Goal: Task Accomplishment & Management: Use online tool/utility

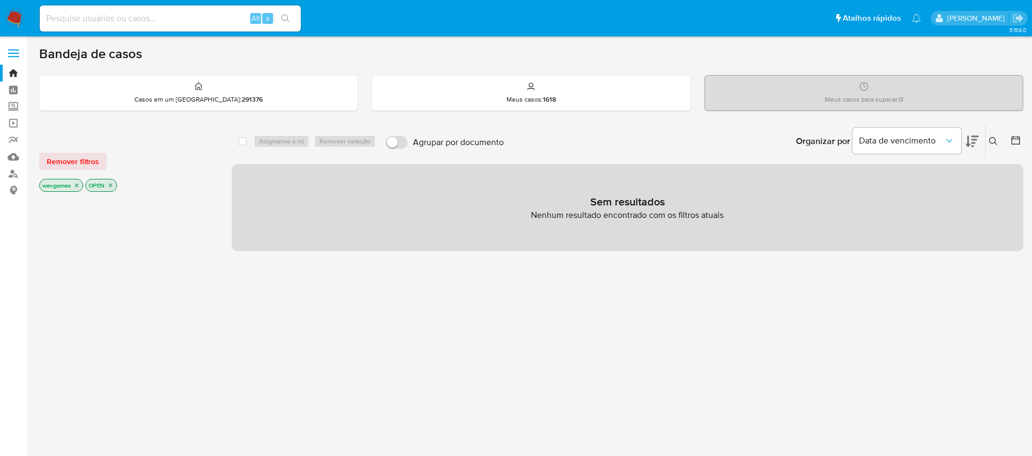
click at [13, 16] on img at bounding box center [14, 18] width 18 height 18
click at [20, 16] on img at bounding box center [14, 18] width 18 height 18
click at [76, 187] on icon "close-filter" at bounding box center [76, 185] width 7 height 7
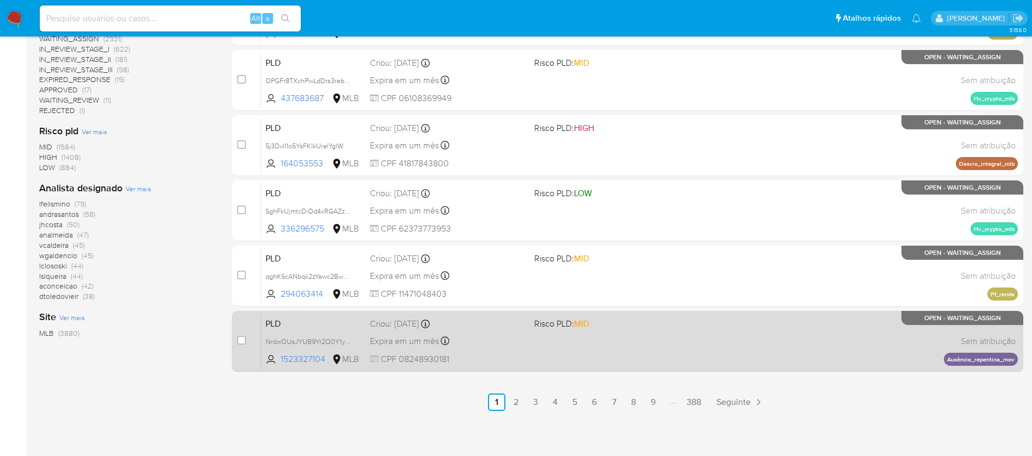
scroll to position [442, 0]
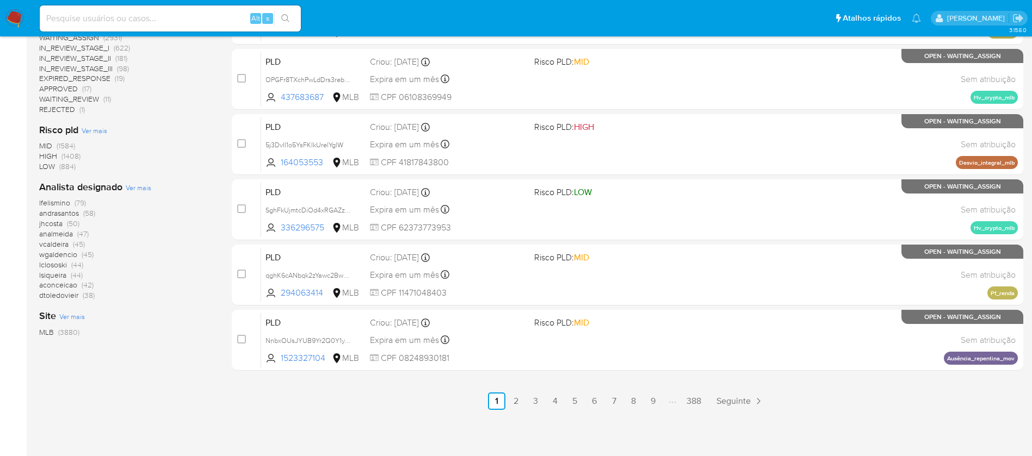
click at [510, 398] on link "2" at bounding box center [515, 401] width 17 height 17
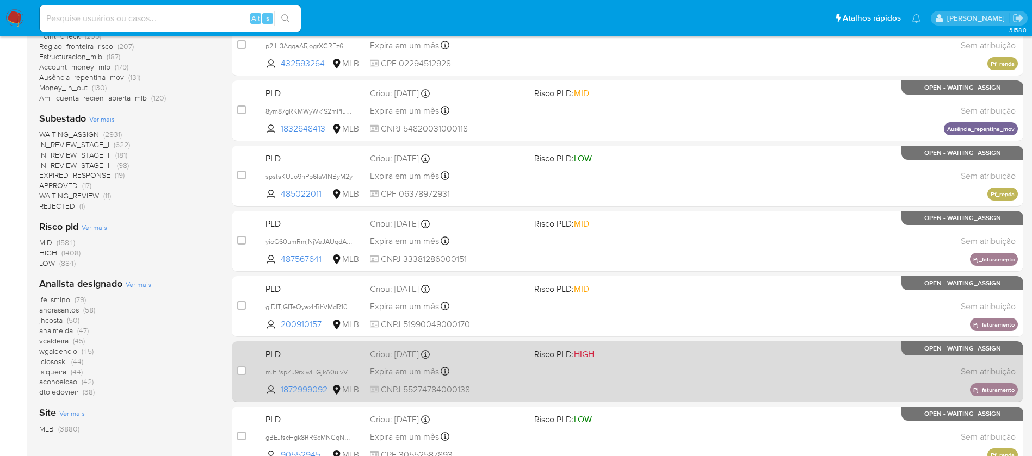
scroll to position [442, 0]
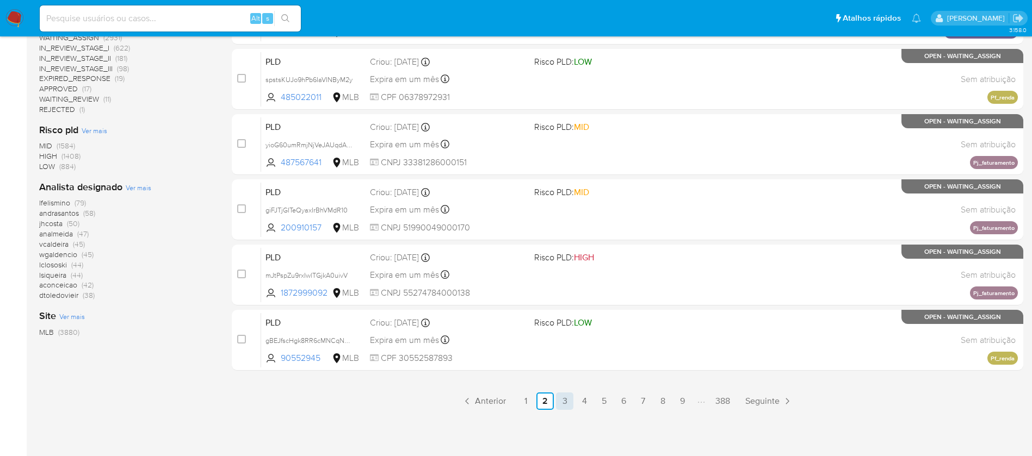
click at [561, 402] on link "3" at bounding box center [564, 401] width 17 height 17
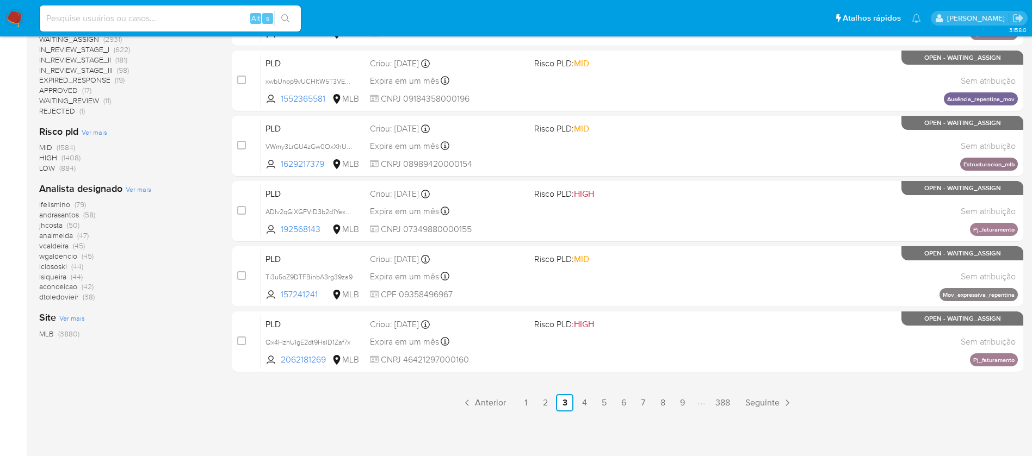
scroll to position [442, 0]
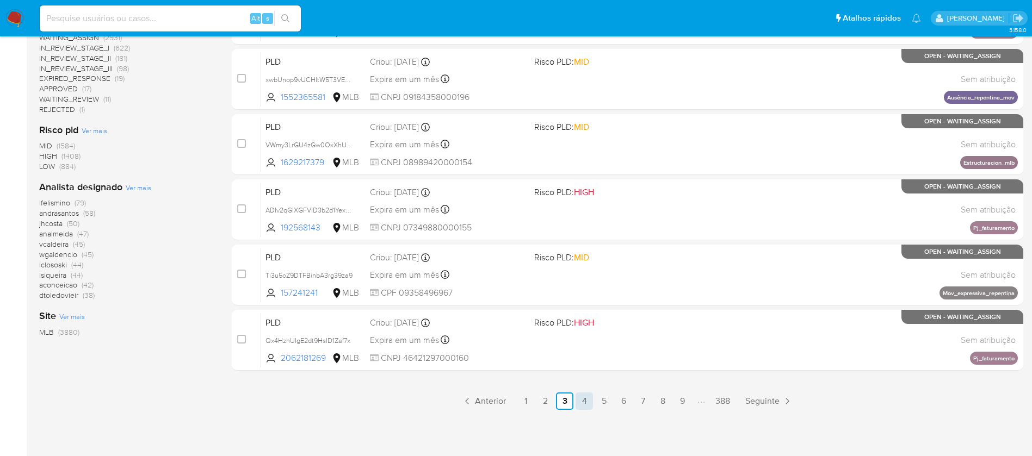
click at [588, 402] on link "4" at bounding box center [583, 401] width 17 height 17
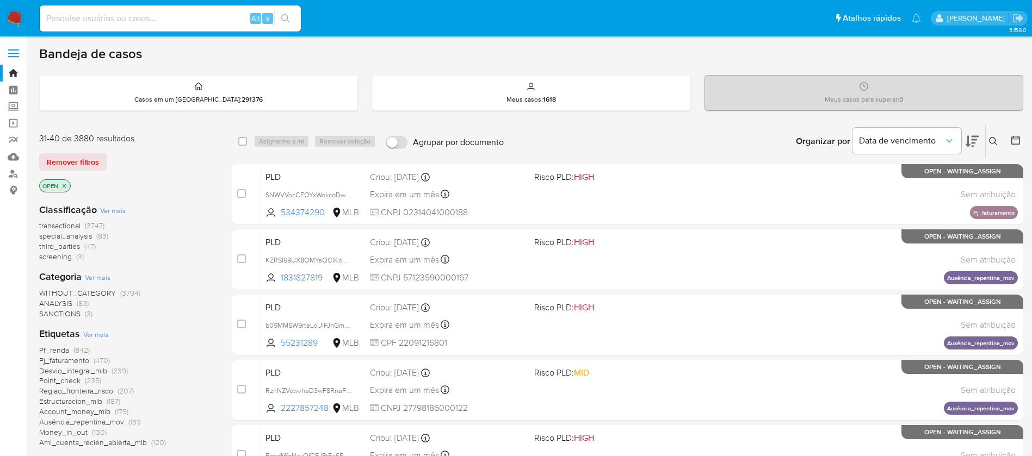
click at [60, 351] on span "Pf_renda" at bounding box center [54, 350] width 30 height 11
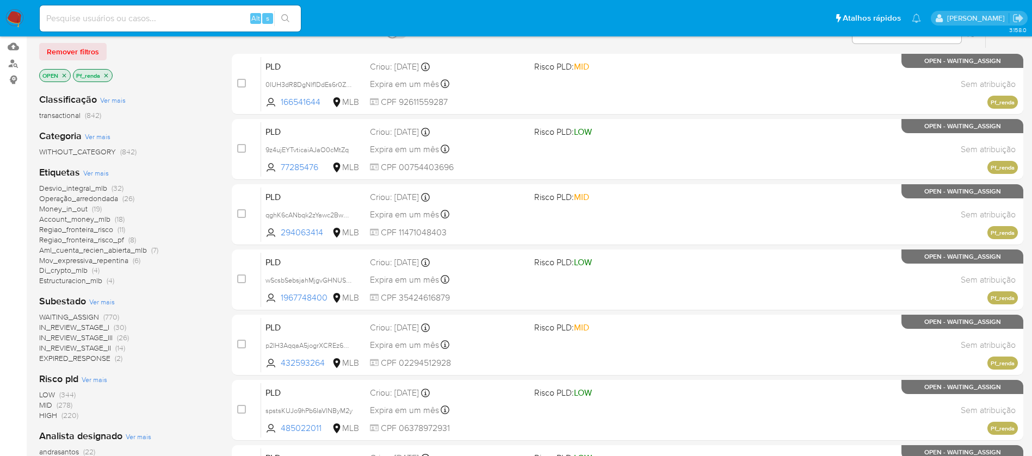
scroll to position [109, 0]
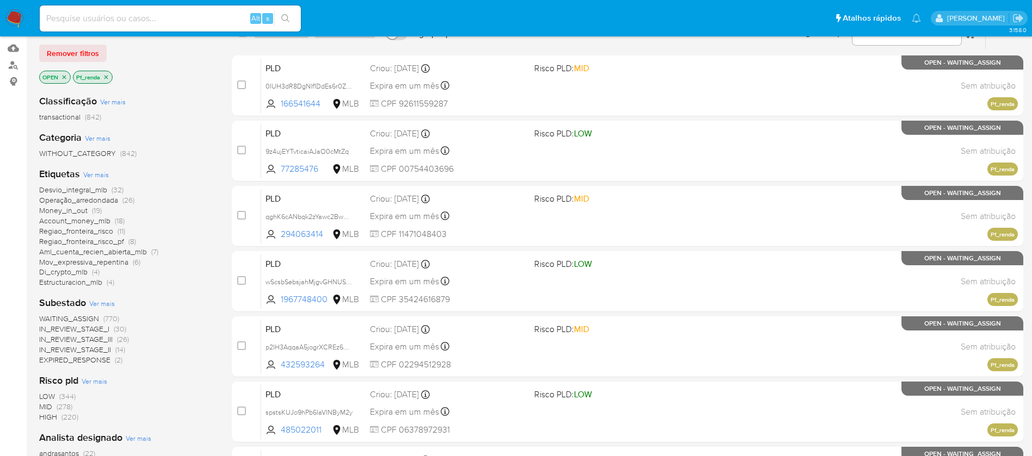
click at [64, 321] on span "WAITING_ASSIGN" at bounding box center [69, 318] width 60 height 11
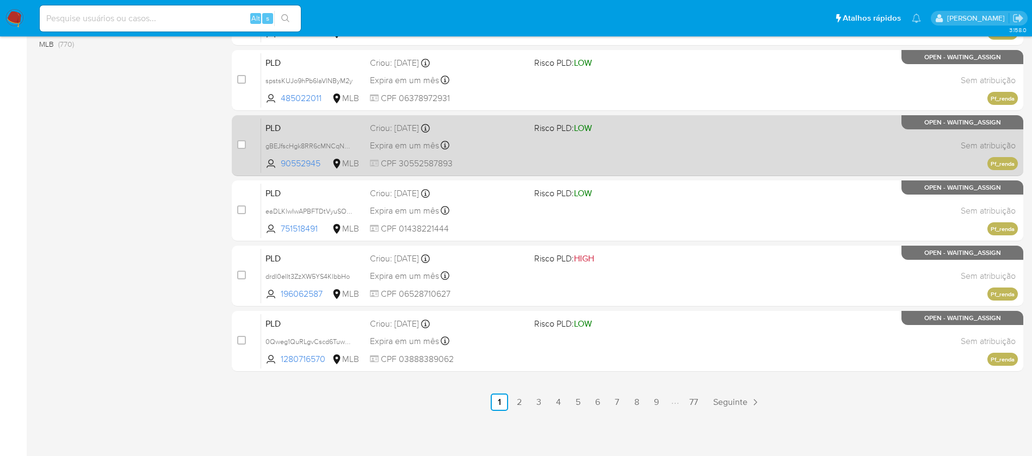
scroll to position [442, 0]
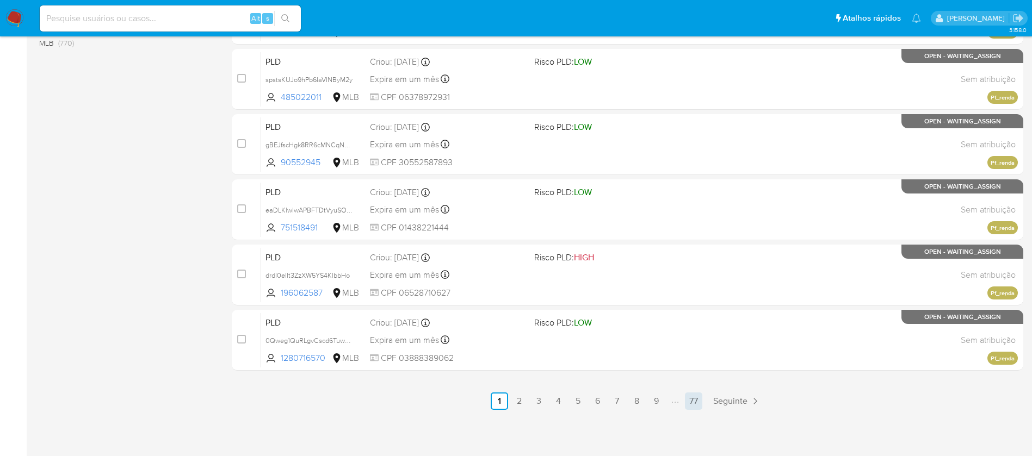
click at [699, 398] on link "77" at bounding box center [693, 401] width 17 height 17
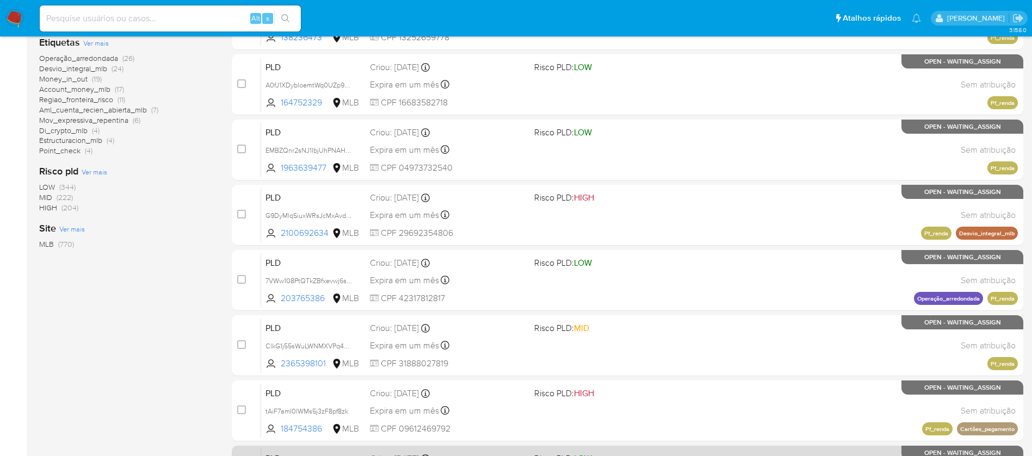
scroll to position [442, 0]
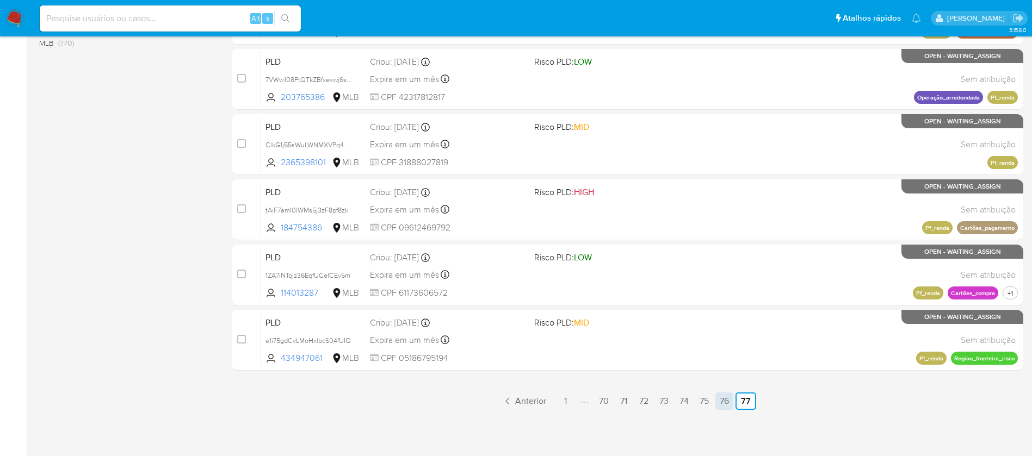
click at [720, 407] on link "76" at bounding box center [724, 401] width 18 height 17
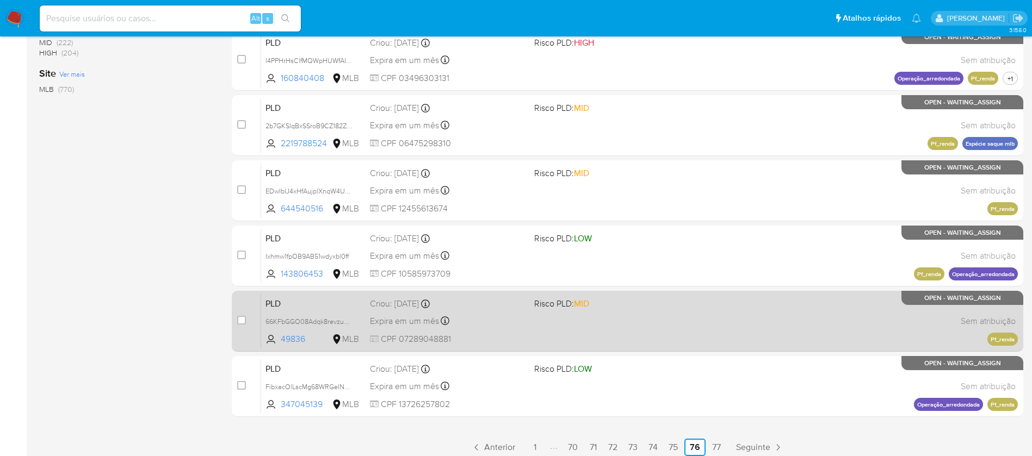
scroll to position [442, 0]
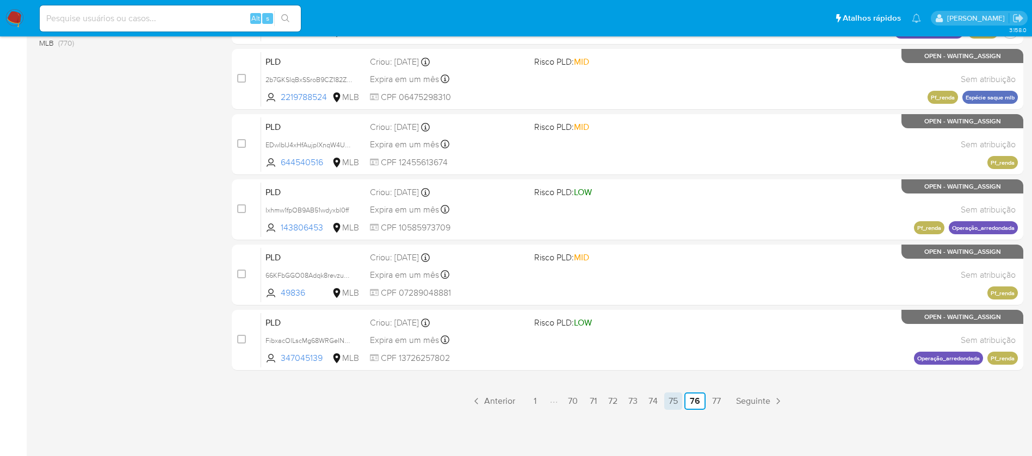
click at [680, 402] on link "75" at bounding box center [673, 401] width 18 height 17
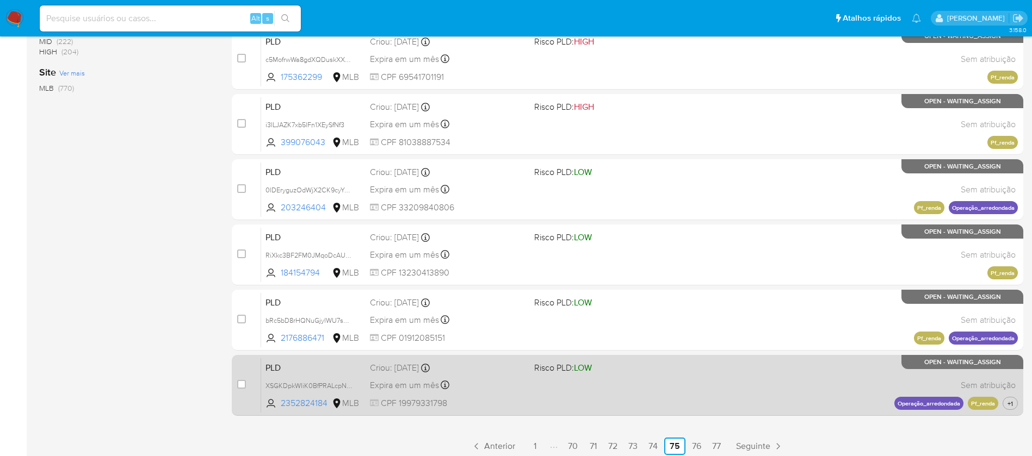
scroll to position [442, 0]
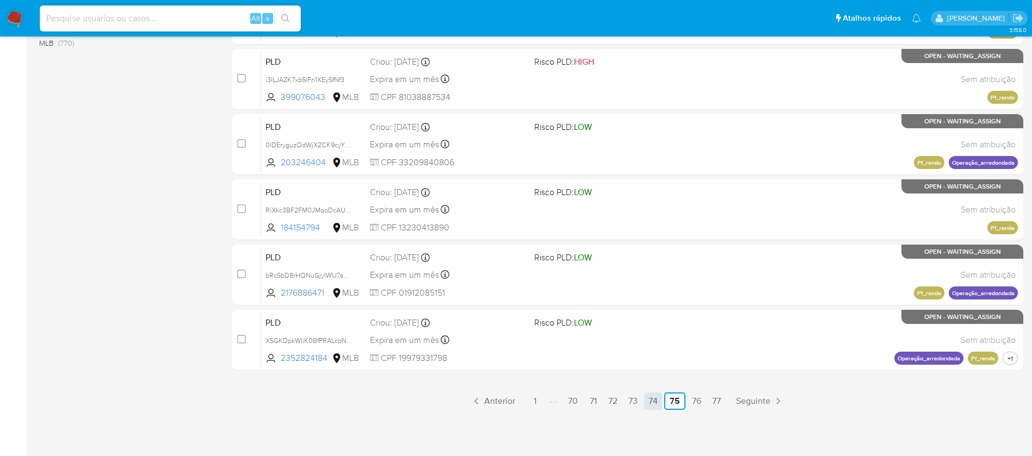
click at [659, 404] on link "74" at bounding box center [653, 401] width 18 height 17
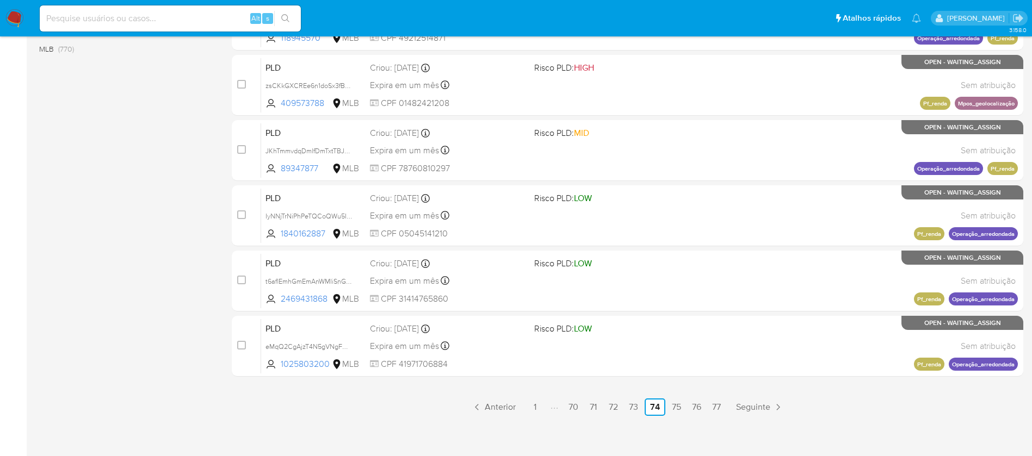
scroll to position [442, 0]
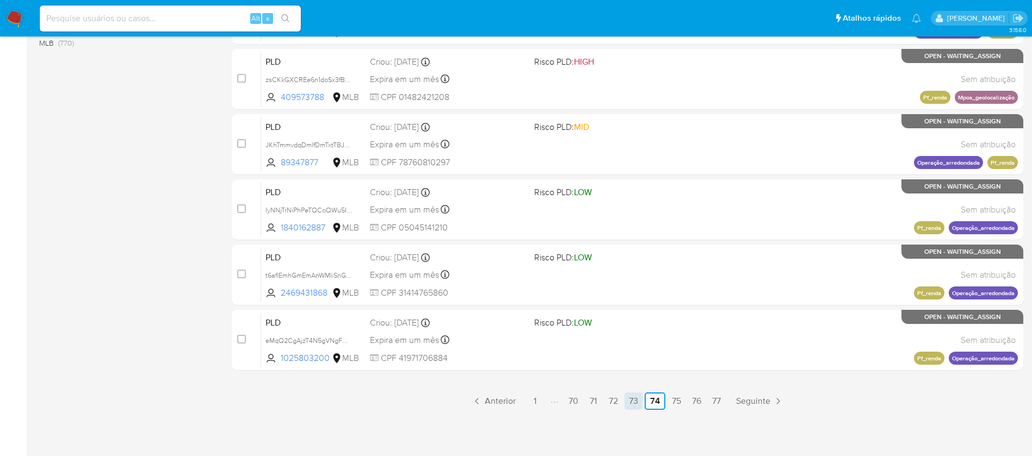
click at [631, 400] on link "73" at bounding box center [633, 401] width 18 height 17
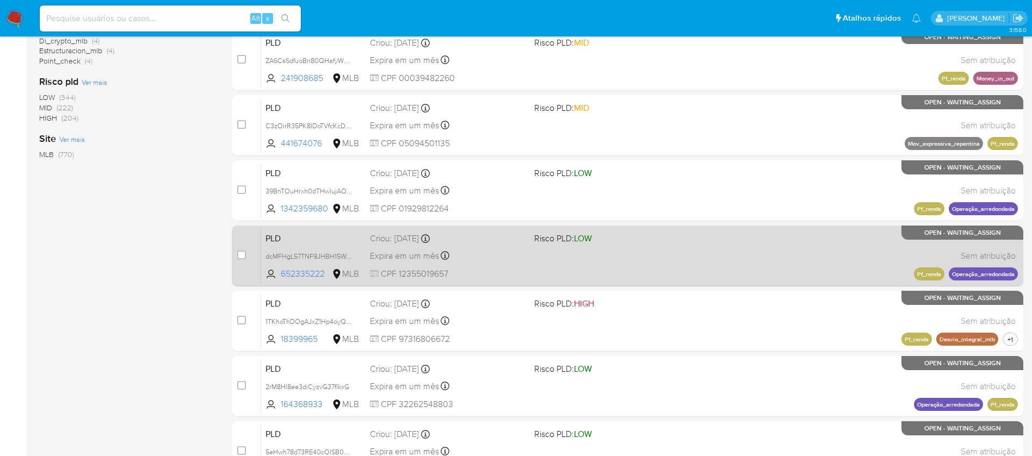
scroll to position [435, 0]
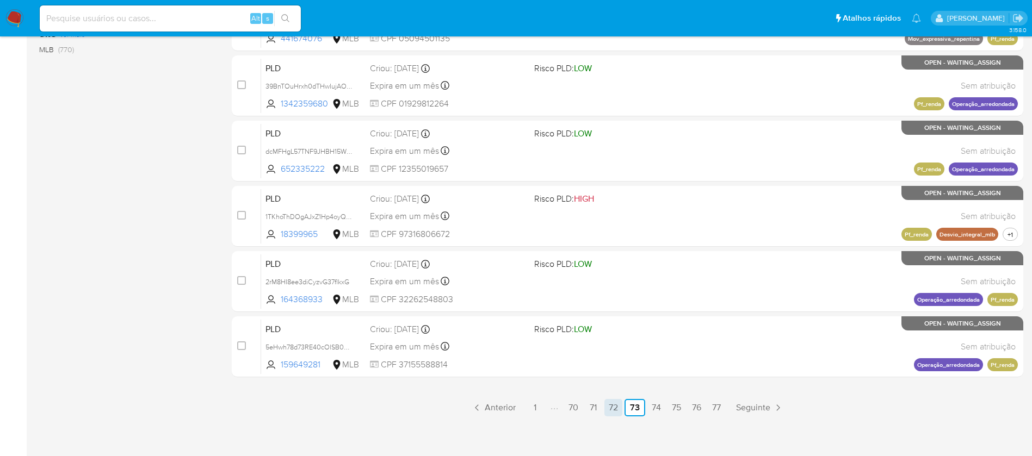
click at [616, 410] on link "72" at bounding box center [613, 407] width 18 height 17
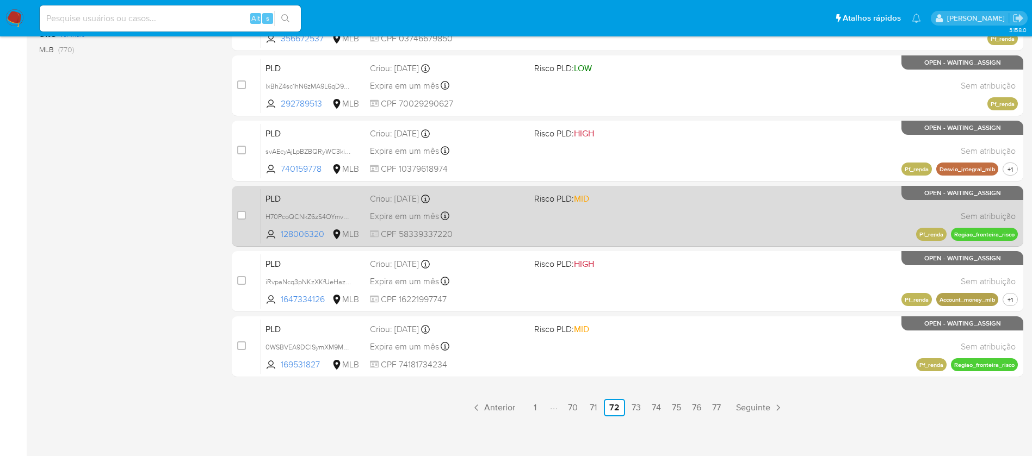
scroll to position [442, 0]
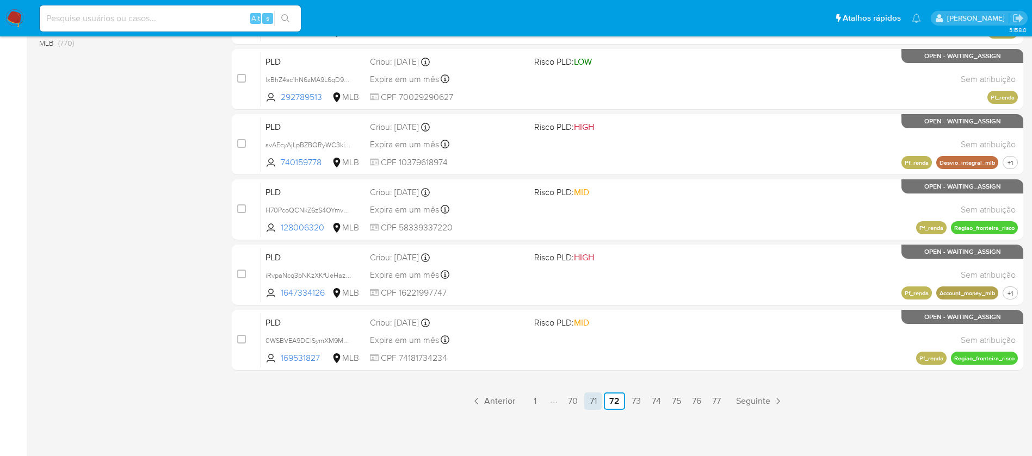
click at [596, 405] on link "71" at bounding box center [592, 401] width 17 height 17
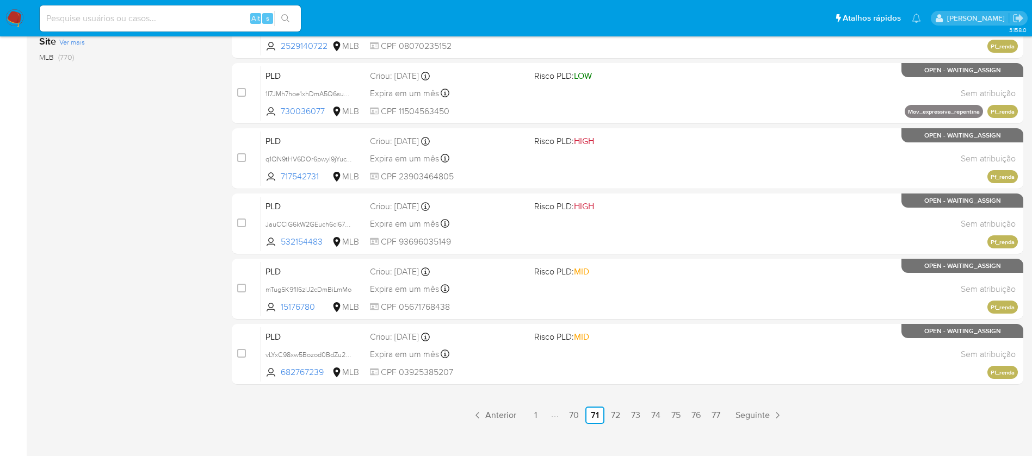
scroll to position [442, 0]
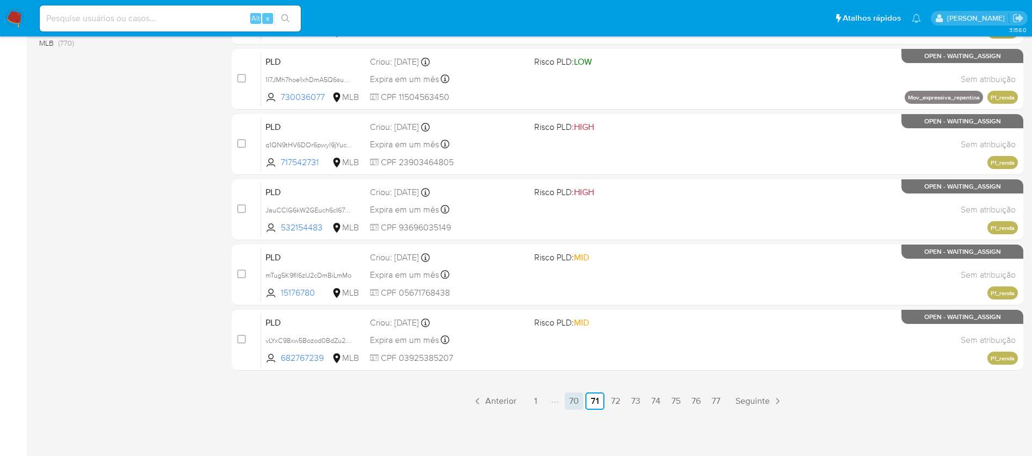
click at [576, 405] on link "70" at bounding box center [574, 401] width 18 height 17
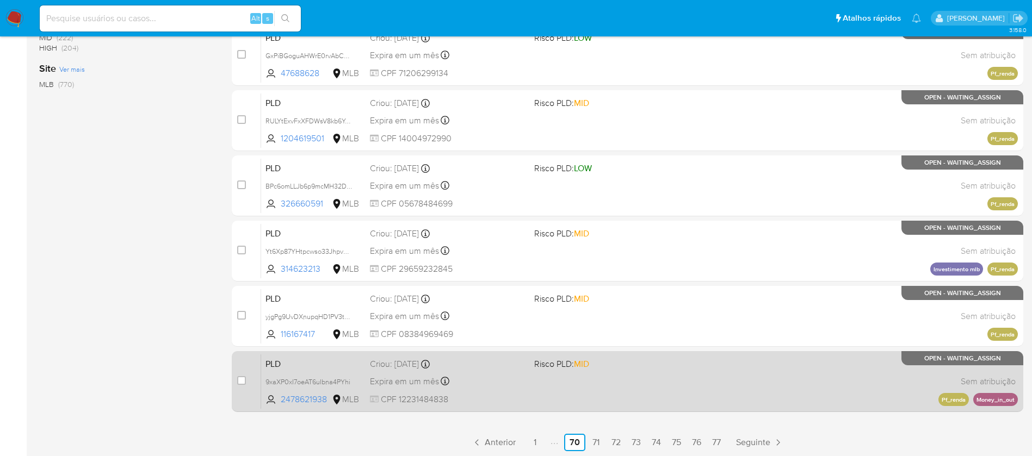
scroll to position [442, 0]
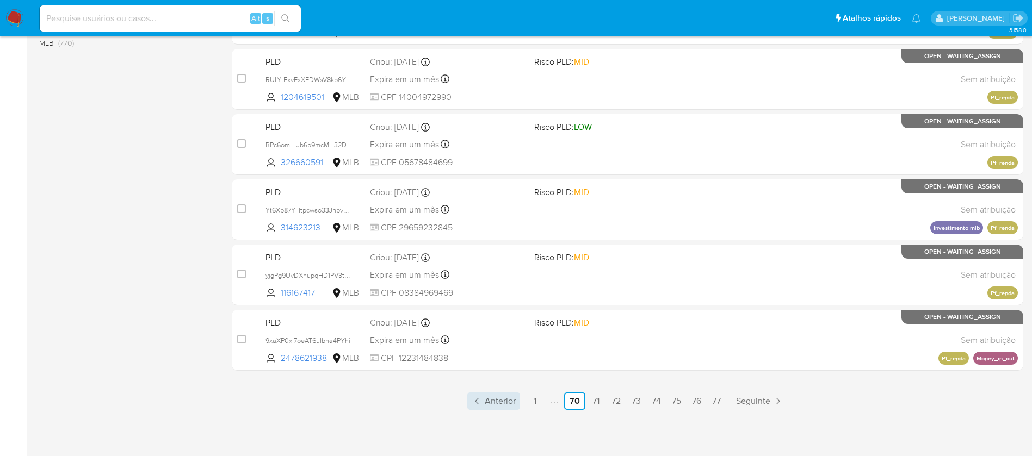
click at [488, 404] on span "Anterior" at bounding box center [500, 401] width 31 height 9
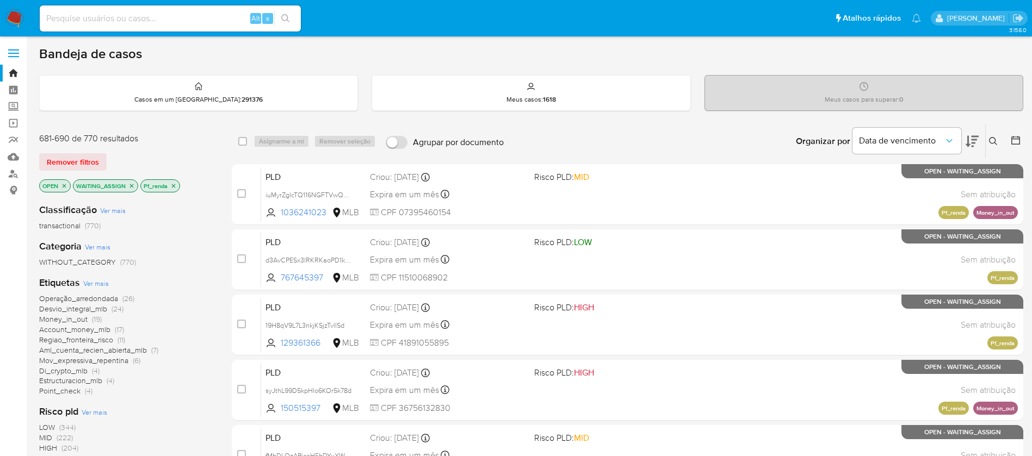
scroll to position [442, 0]
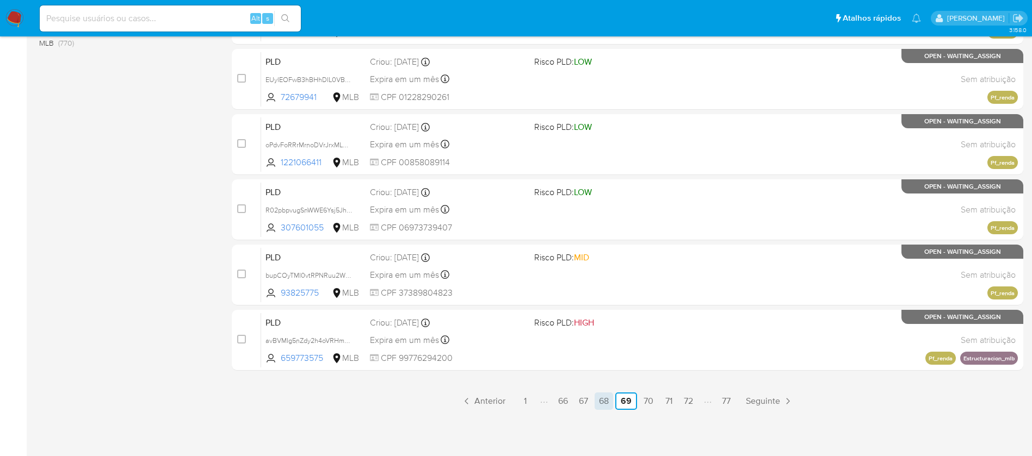
click at [599, 399] on link "68" at bounding box center [603, 401] width 18 height 17
click at [596, 401] on link "67" at bounding box center [604, 401] width 18 height 17
click at [602, 406] on link "66" at bounding box center [603, 401] width 18 height 17
click at [597, 408] on link "65" at bounding box center [603, 401] width 18 height 17
click at [601, 406] on link "64" at bounding box center [603, 401] width 18 height 17
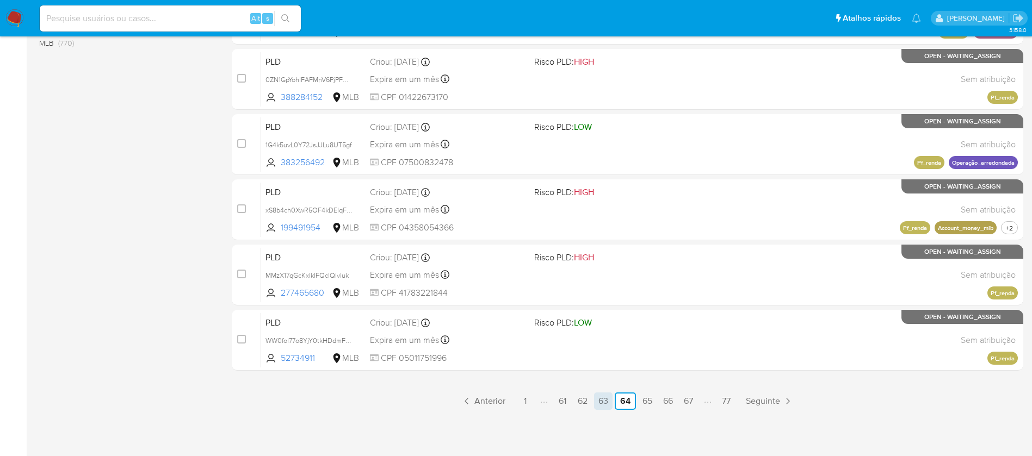
click at [602, 403] on link "63" at bounding box center [603, 401] width 18 height 17
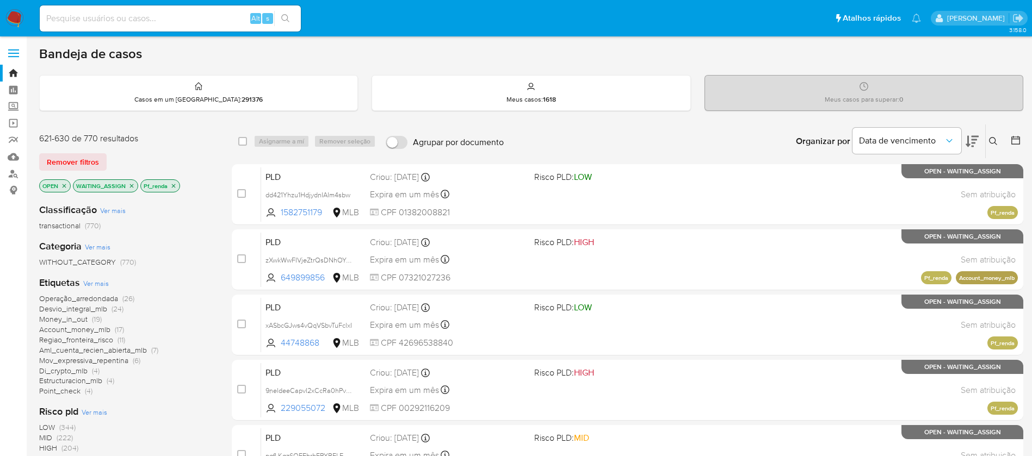
click at [14, 10] on img at bounding box center [14, 18] width 18 height 18
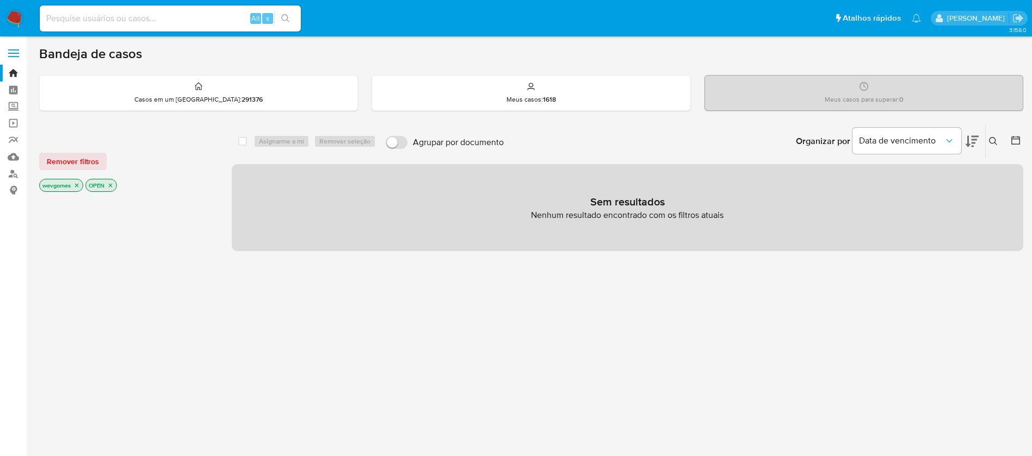
click at [105, 21] on input at bounding box center [170, 18] width 261 height 14
paste input "KBPrqjpgs6lRPiz8N6mhAUEw"
type input "KBPrqjpgs6lRPiz8N6mhAUEw"
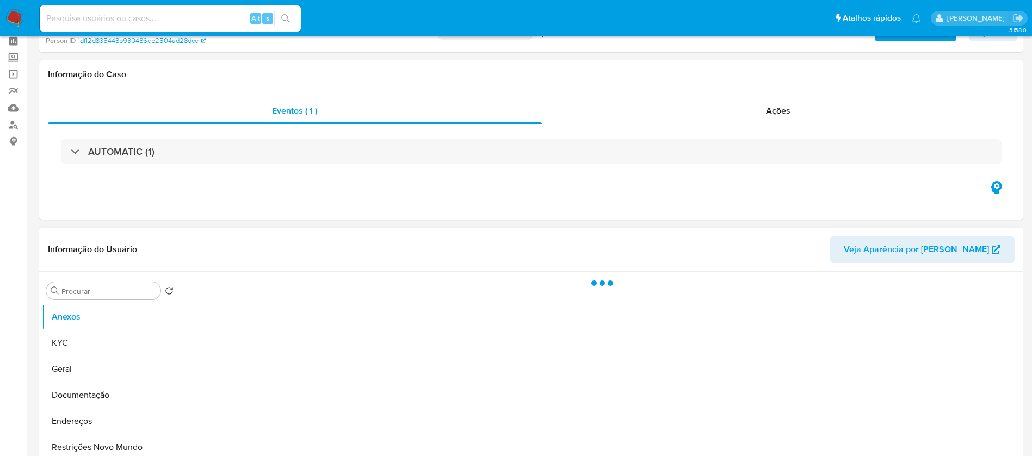
scroll to position [109, 0]
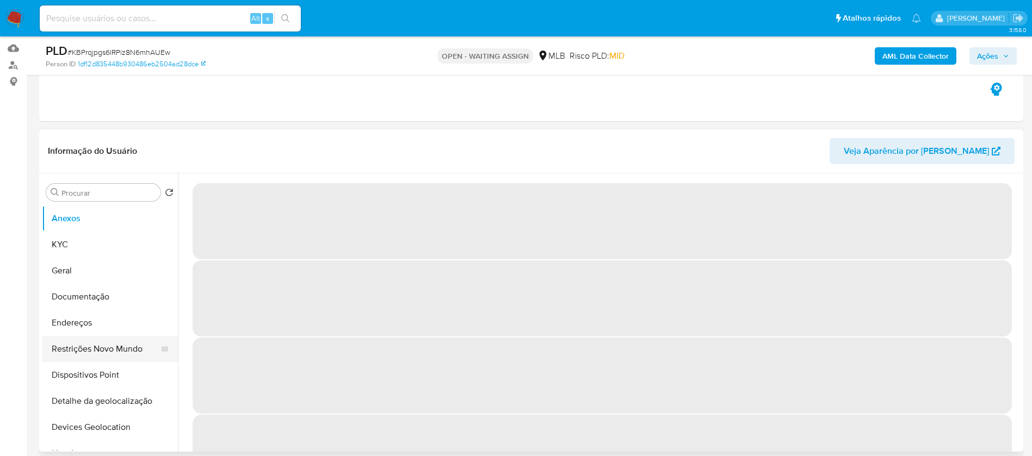
click at [76, 351] on button "Restrições Novo Mundo" at bounding box center [105, 349] width 127 height 26
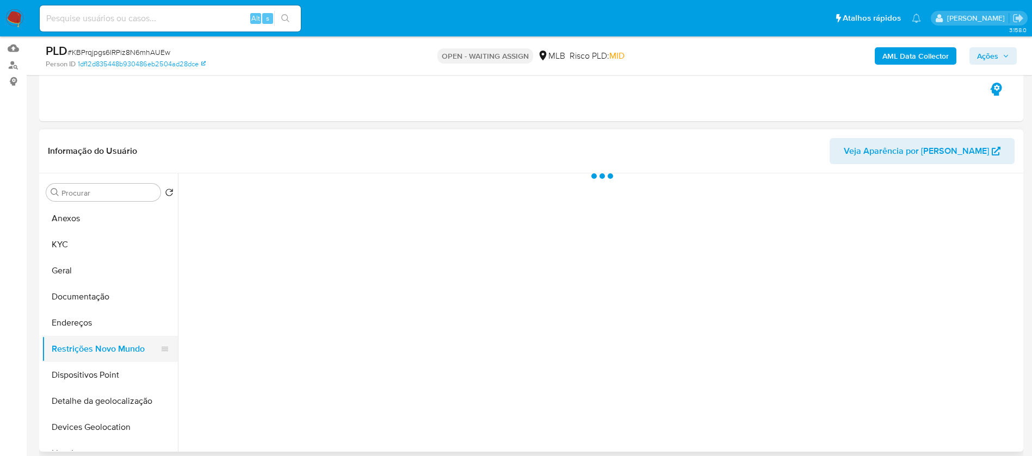
select select "10"
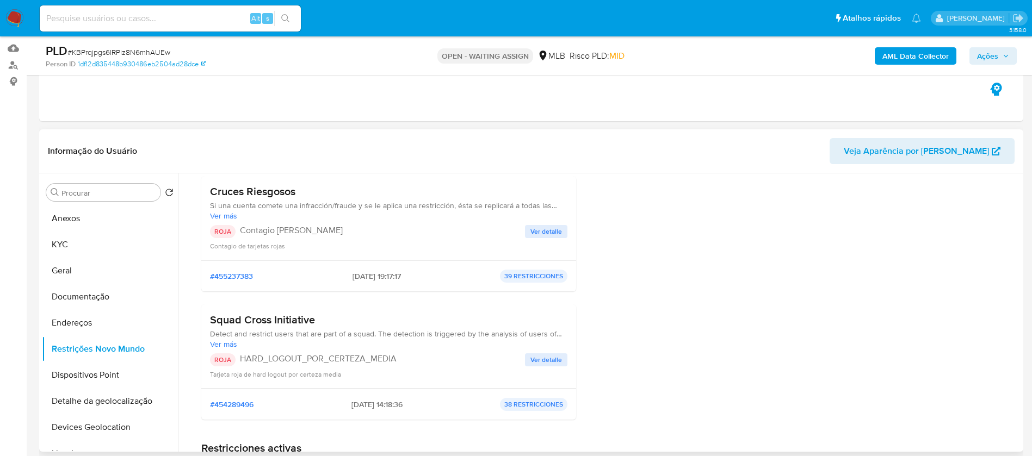
click at [534, 363] on span "Ver detalle" at bounding box center [546, 360] width 32 height 11
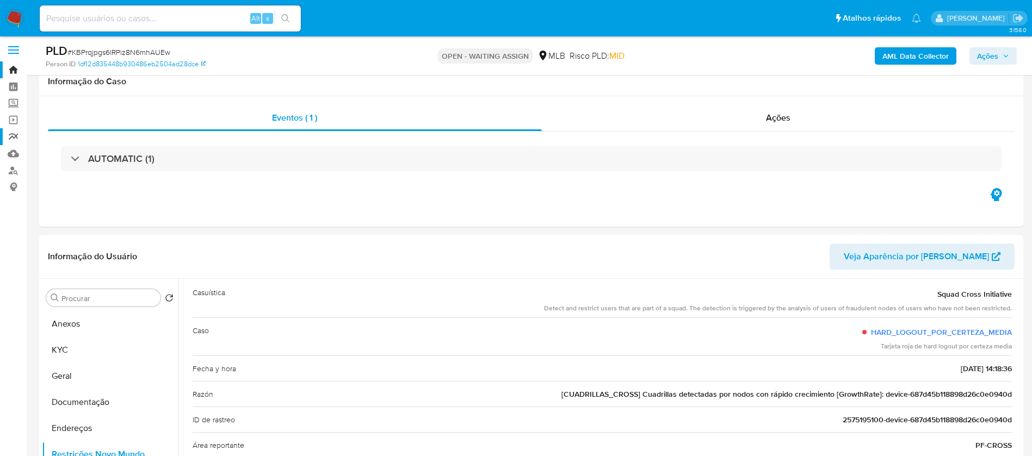
scroll to position [0, 0]
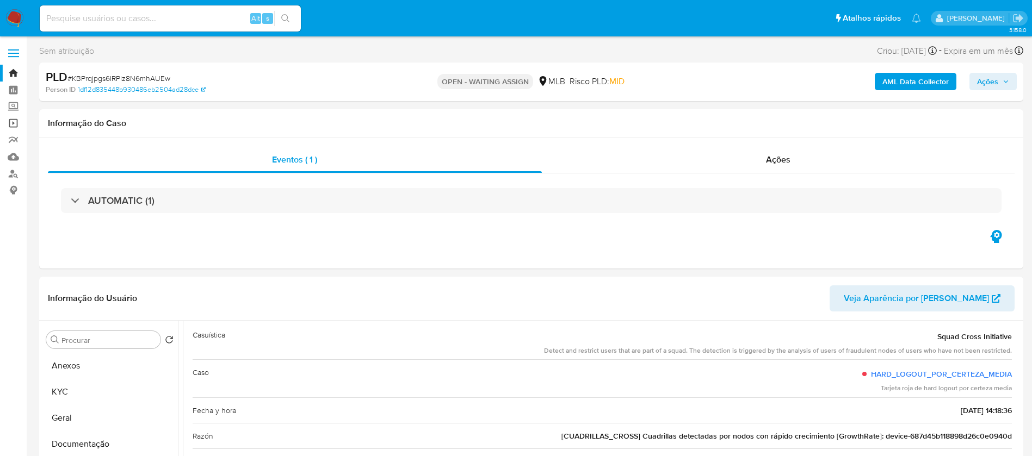
click at [11, 125] on link "Operações em massa" at bounding box center [64, 123] width 129 height 17
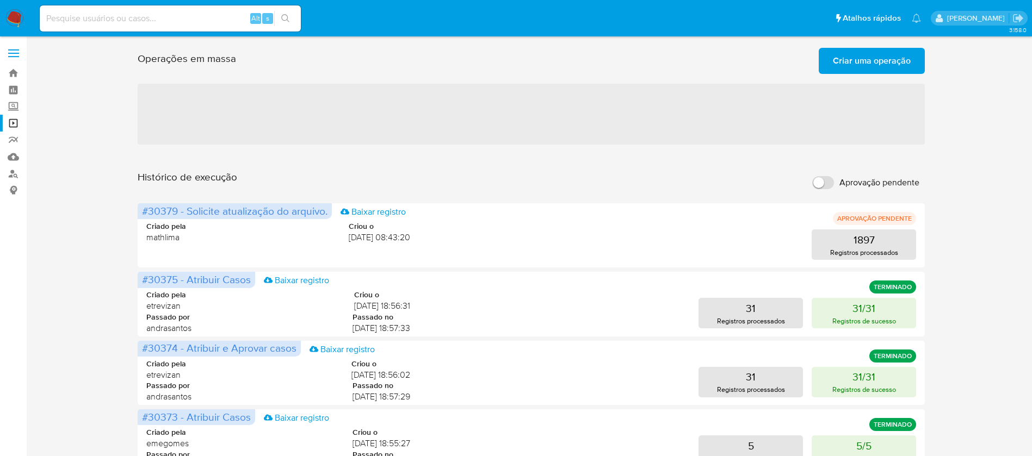
click at [867, 66] on span "Criar uma operação" at bounding box center [872, 61] width 78 height 24
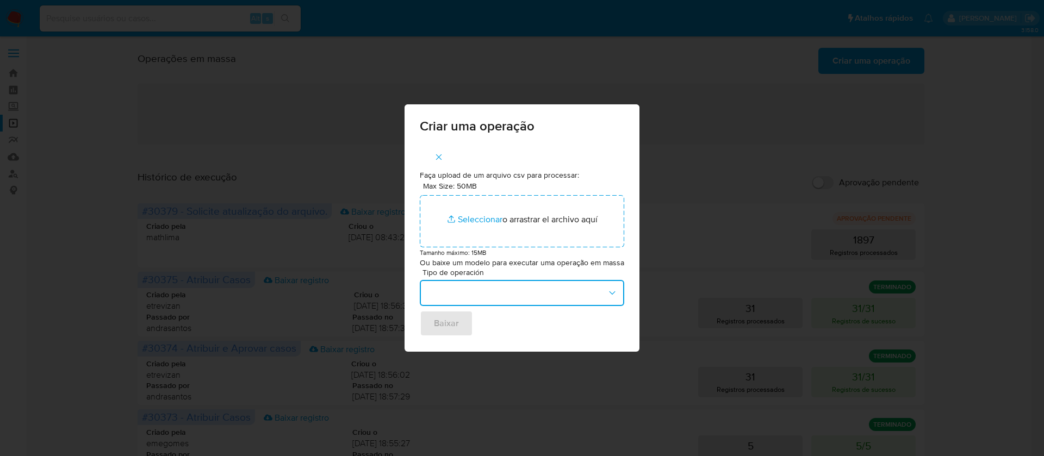
click at [564, 297] on button "button" at bounding box center [522, 293] width 205 height 26
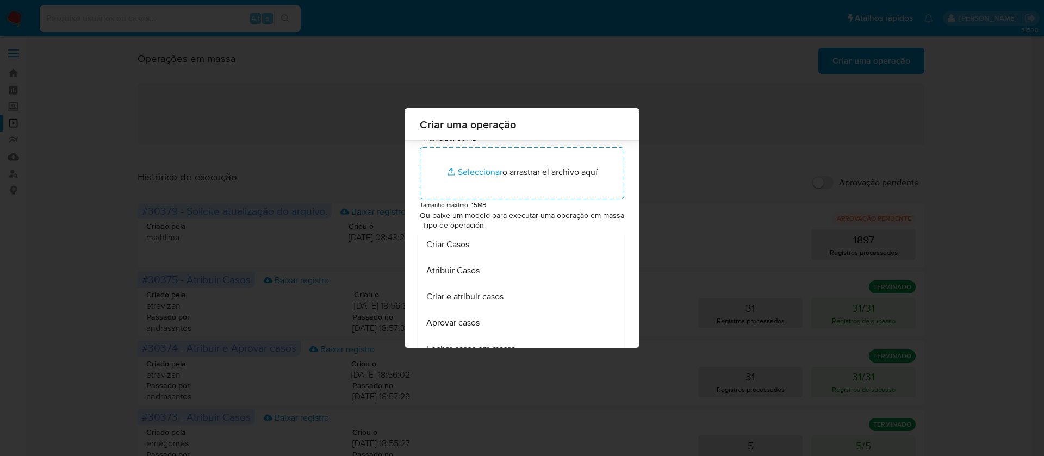
scroll to position [83, 0]
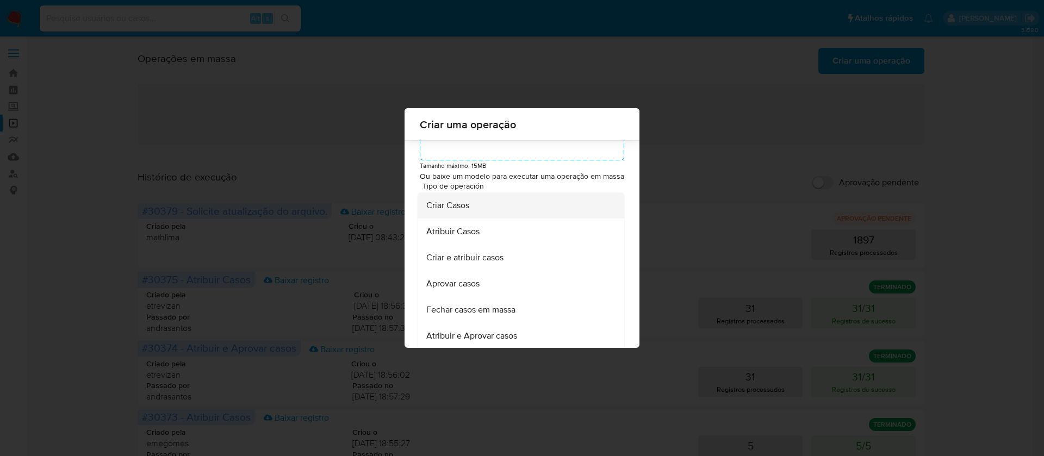
click at [450, 211] on span "Criar Casos" at bounding box center [447, 205] width 43 height 11
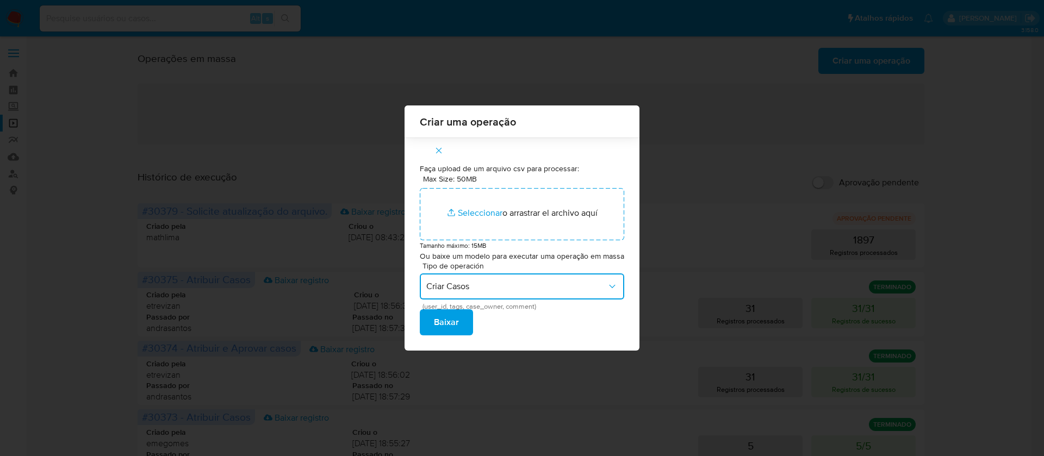
scroll to position [0, 0]
click at [442, 320] on span "Baixar" at bounding box center [446, 323] width 25 height 24
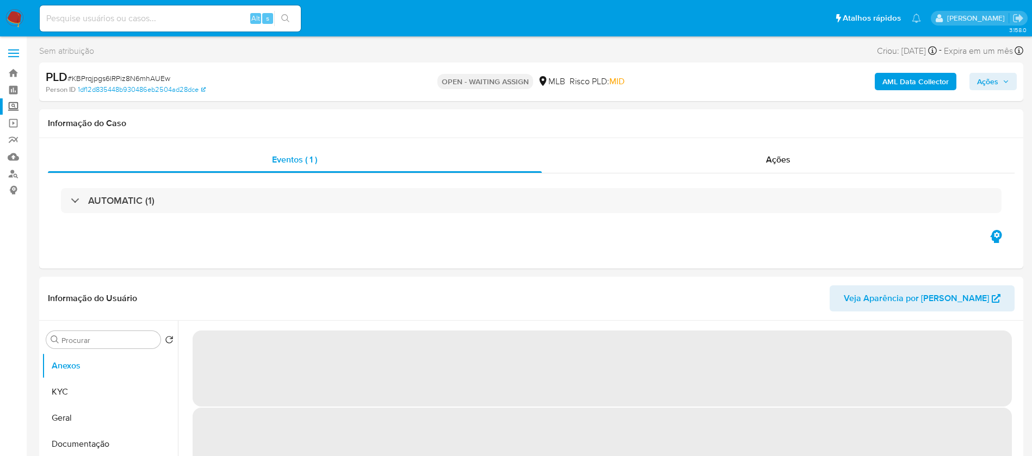
select select "10"
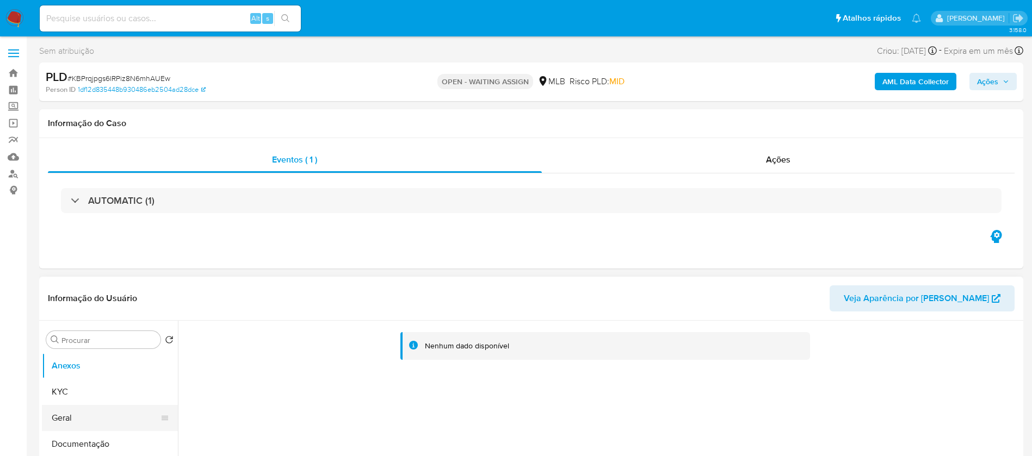
click at [72, 413] on button "Geral" at bounding box center [105, 418] width 127 height 26
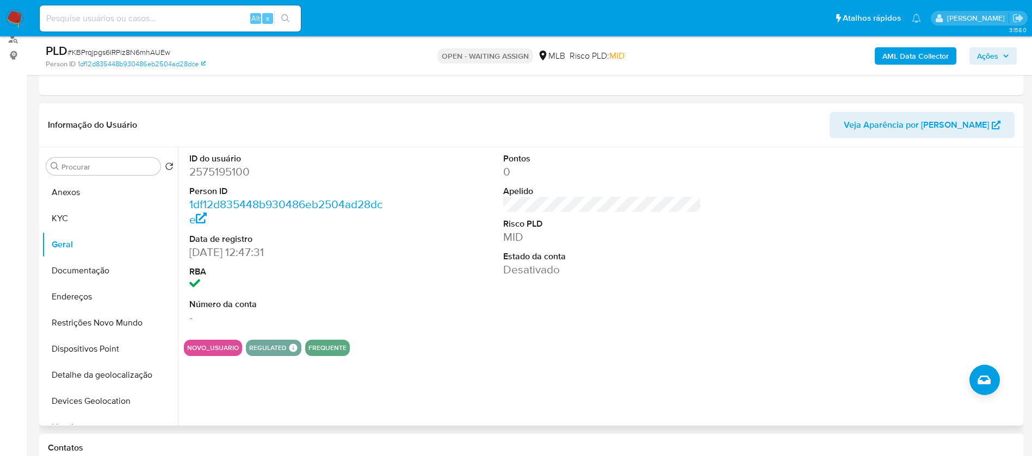
scroll to position [109, 0]
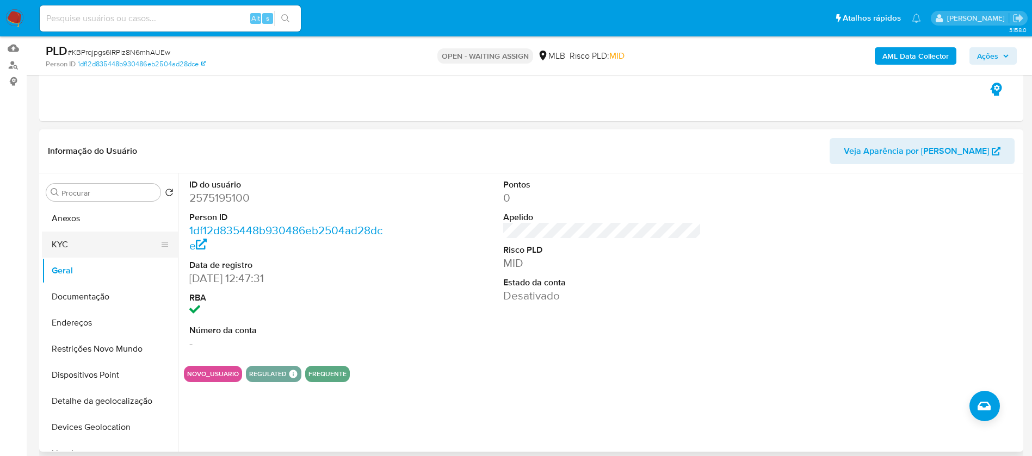
click at [69, 249] on button "KYC" at bounding box center [105, 245] width 127 height 26
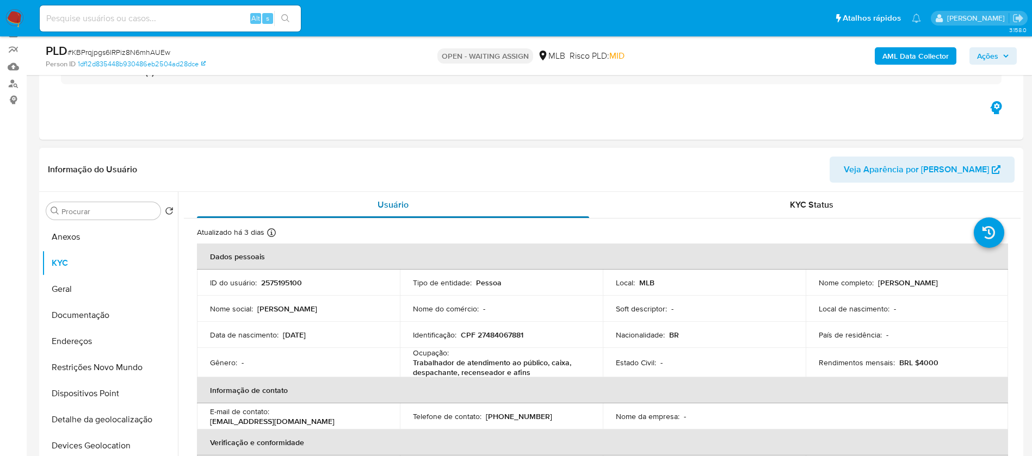
scroll to position [0, 0]
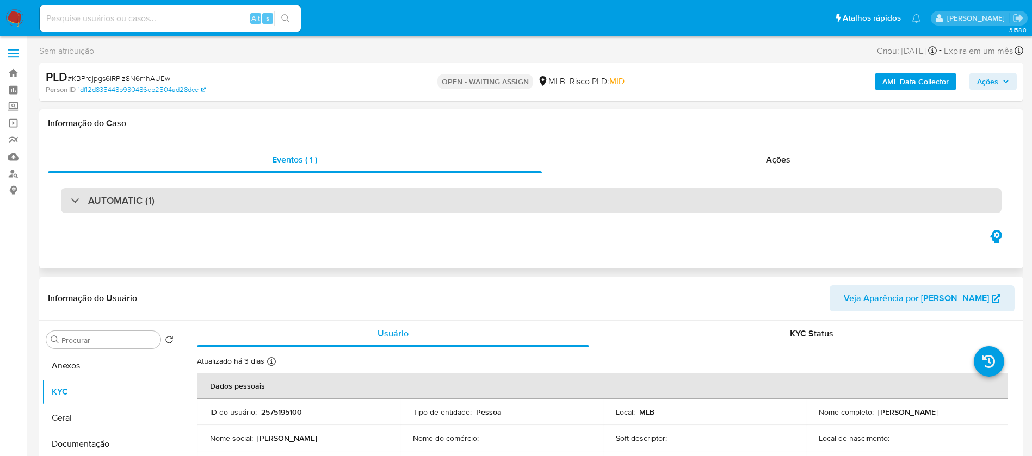
click at [342, 196] on div "AUTOMATIC (1)" at bounding box center [531, 200] width 940 height 25
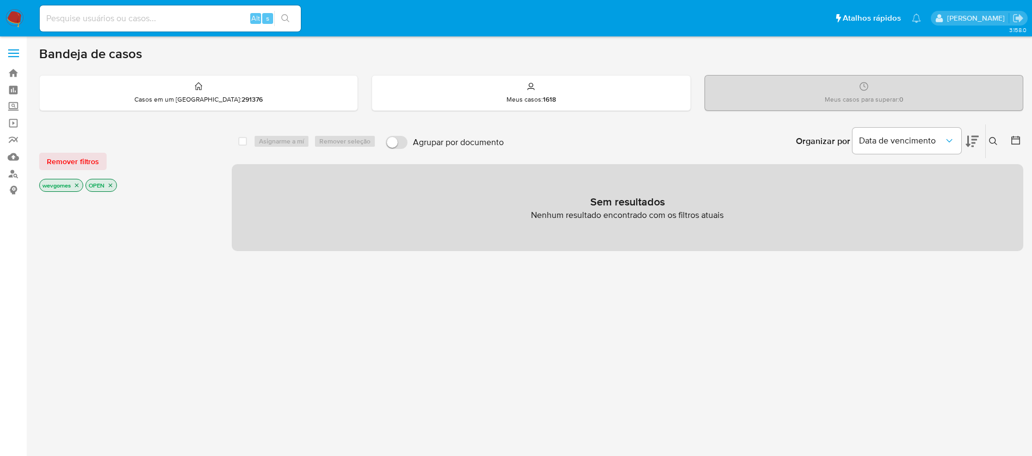
click at [76, 185] on icon "close-filter" at bounding box center [76, 185] width 7 height 7
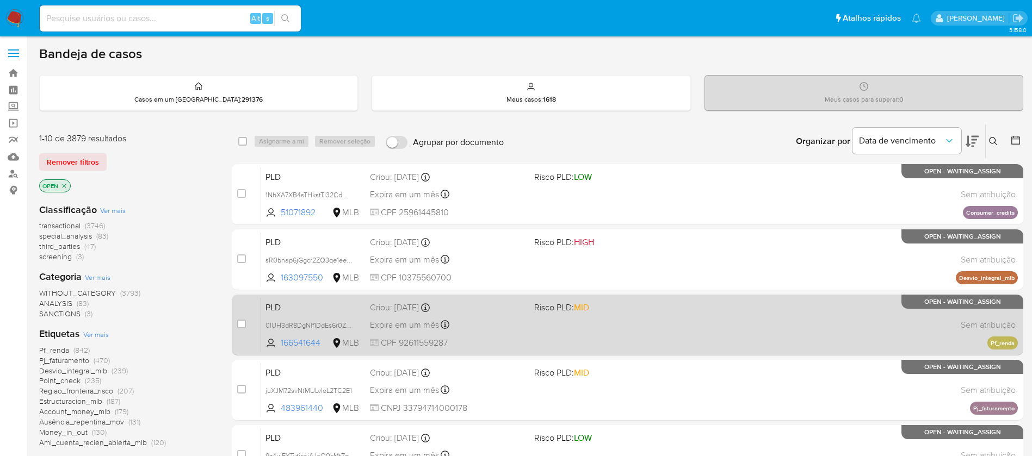
click at [687, 334] on div "PLD 0IUH3dR8DgNlf1DdEs6r0ZUX 166541644 MLB Risco PLD: MID Criou: 12/09/2025 Cri…" at bounding box center [639, 325] width 757 height 55
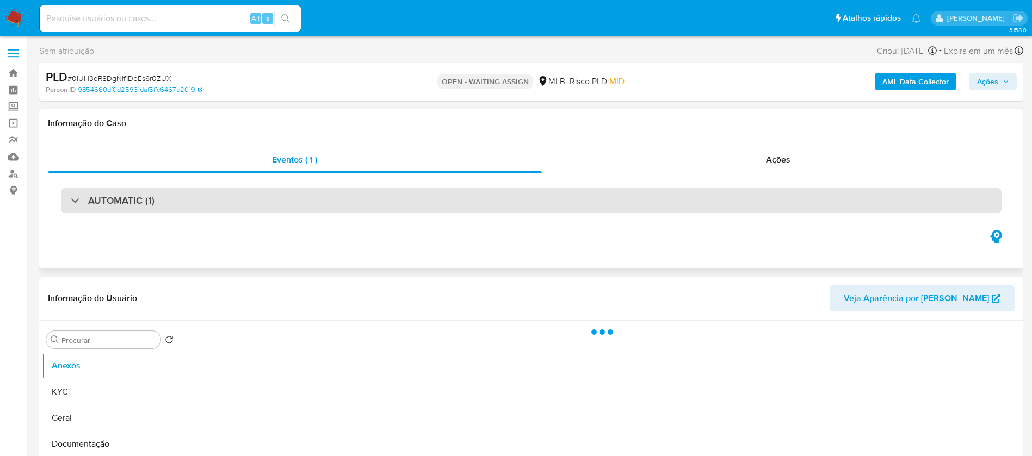
click at [267, 210] on div "AUTOMATIC (1)" at bounding box center [531, 200] width 940 height 25
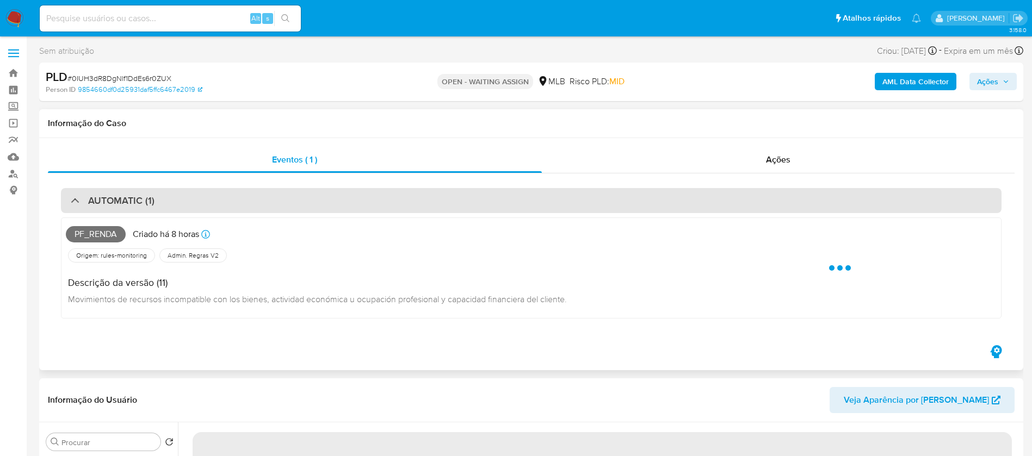
select select "10"
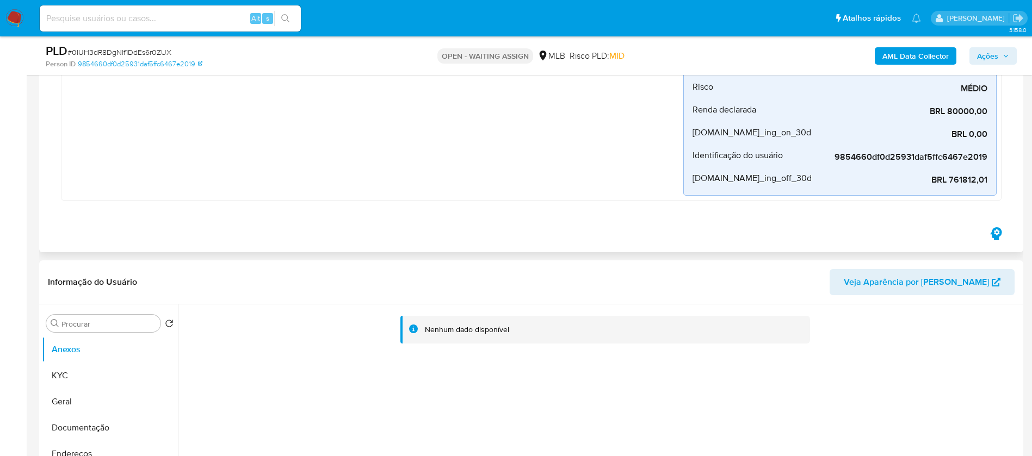
scroll to position [435, 0]
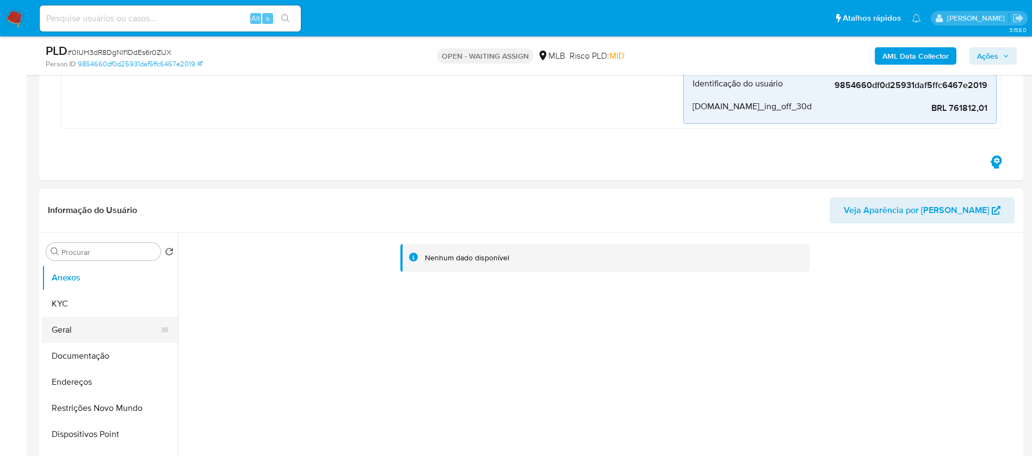
click at [96, 330] on button "Geral" at bounding box center [105, 330] width 127 height 26
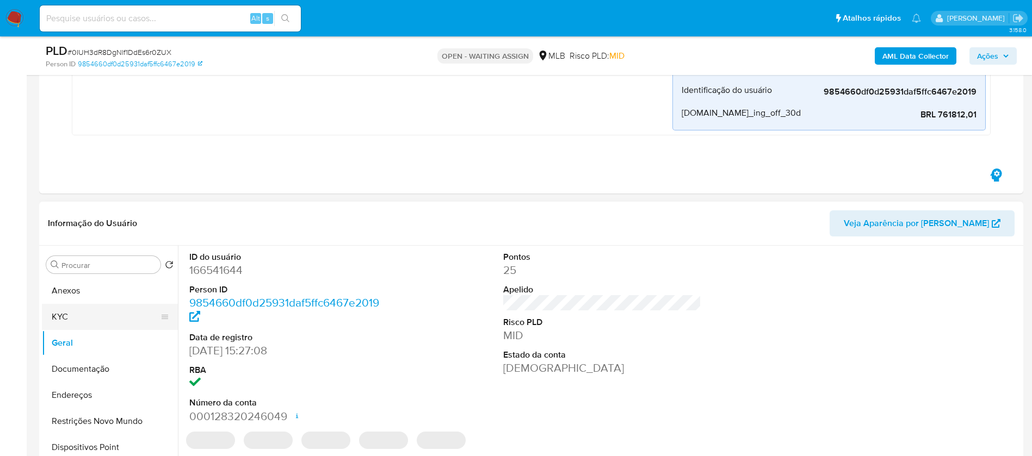
click at [79, 325] on button "KYC" at bounding box center [105, 317] width 127 height 26
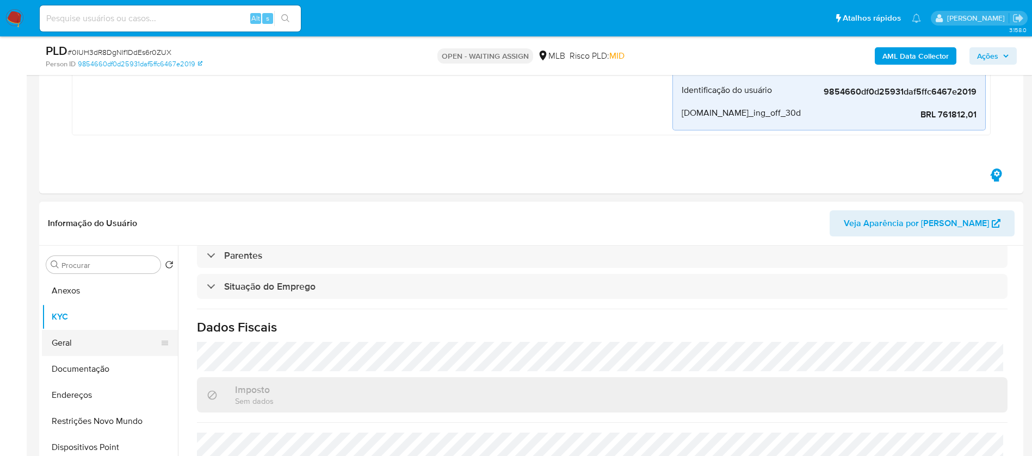
click at [73, 346] on button "Geral" at bounding box center [105, 343] width 127 height 26
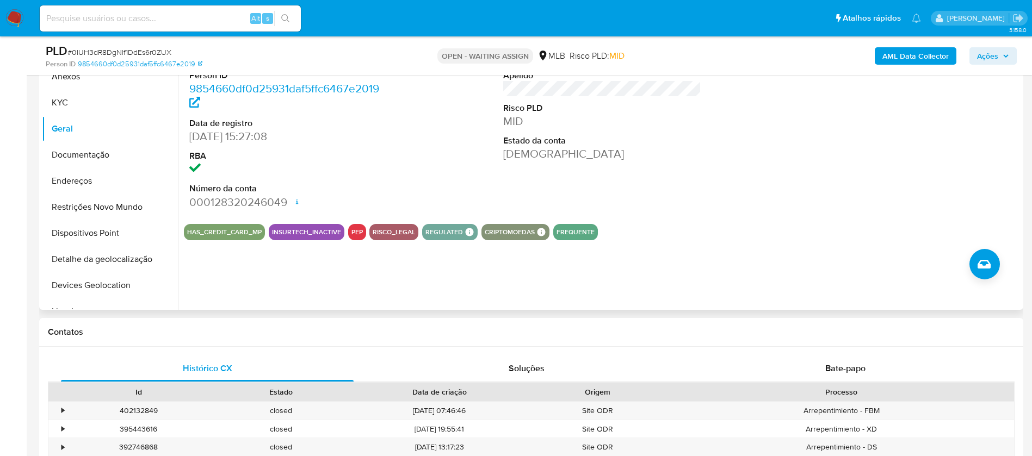
scroll to position [653, 0]
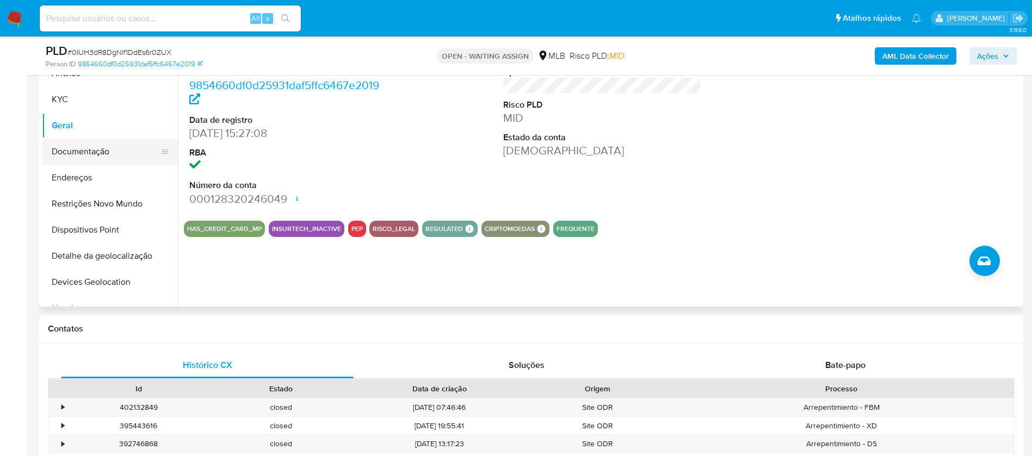
click at [84, 150] on button "Documentação" at bounding box center [105, 152] width 127 height 26
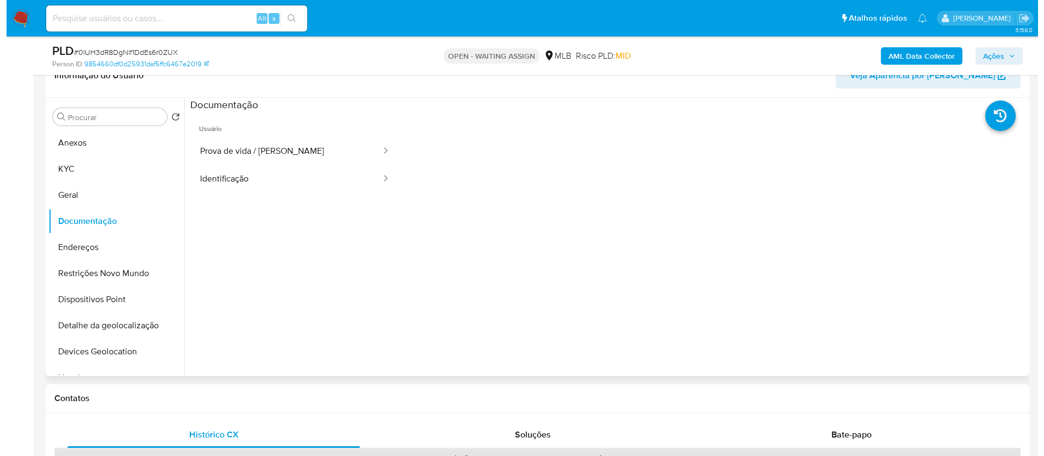
scroll to position [544, 0]
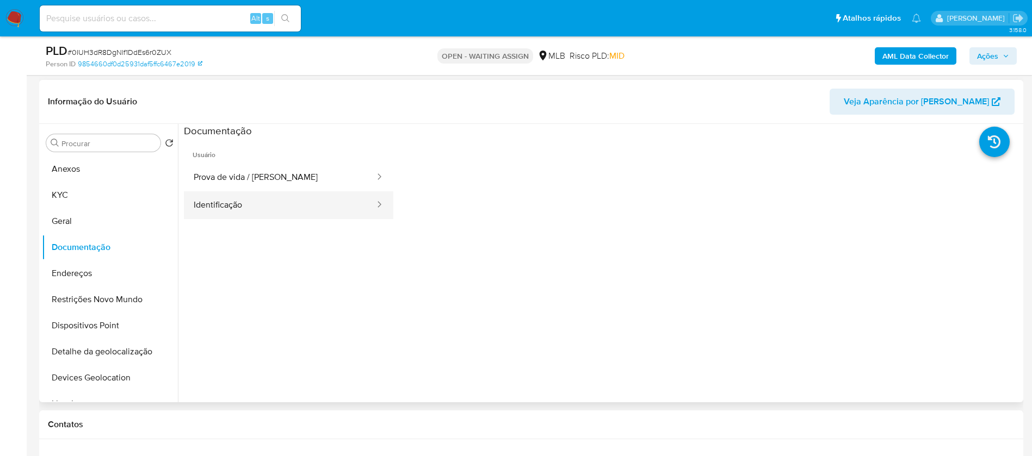
click at [245, 208] on button "Identificação" at bounding box center [280, 205] width 192 height 28
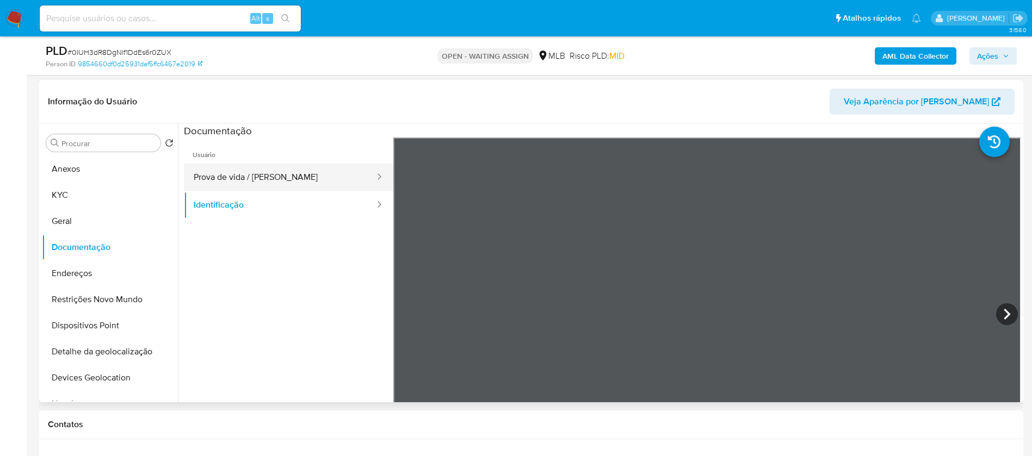
click at [213, 179] on button "Prova de vida / [PERSON_NAME]" at bounding box center [280, 178] width 192 height 28
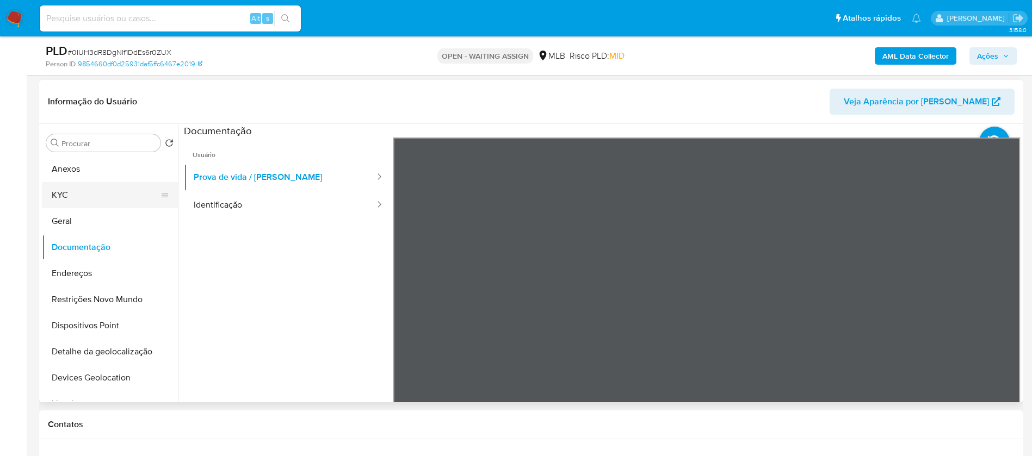
click at [64, 192] on button "KYC" at bounding box center [105, 195] width 127 height 26
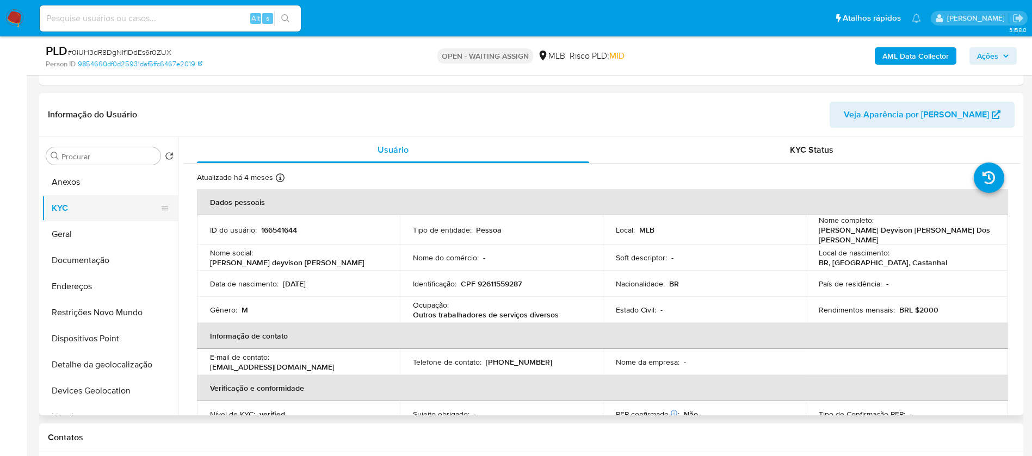
click at [72, 219] on button "KYC" at bounding box center [105, 208] width 127 height 26
click at [67, 238] on button "Geral" at bounding box center [105, 234] width 127 height 26
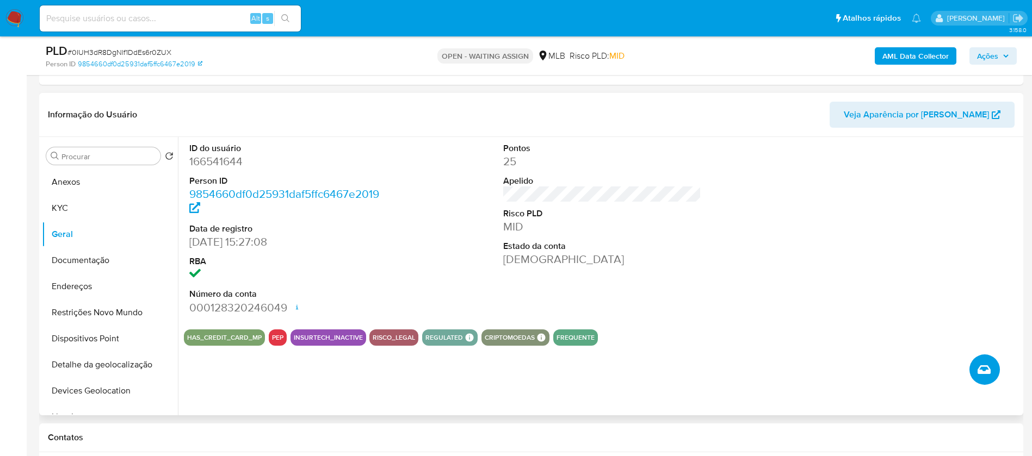
click at [989, 371] on icon "Criar caso manual" at bounding box center [983, 369] width 13 height 13
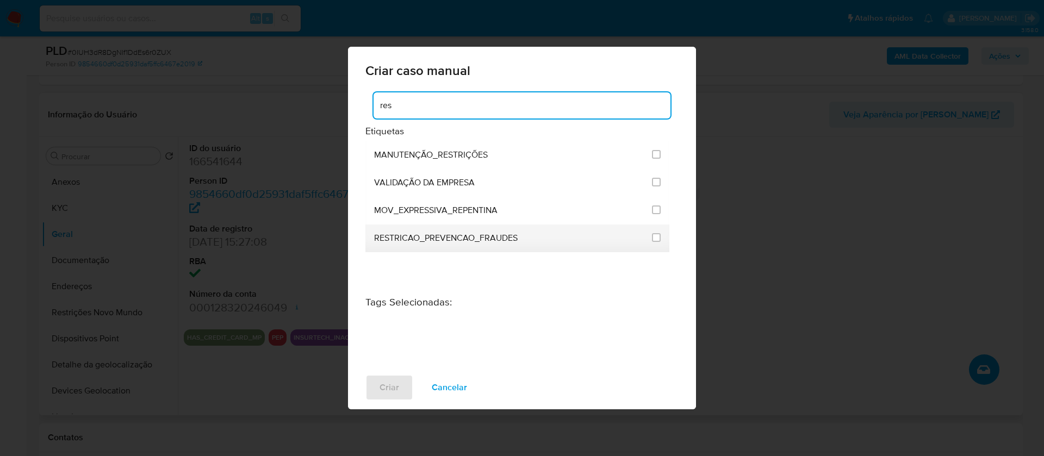
type input "res"
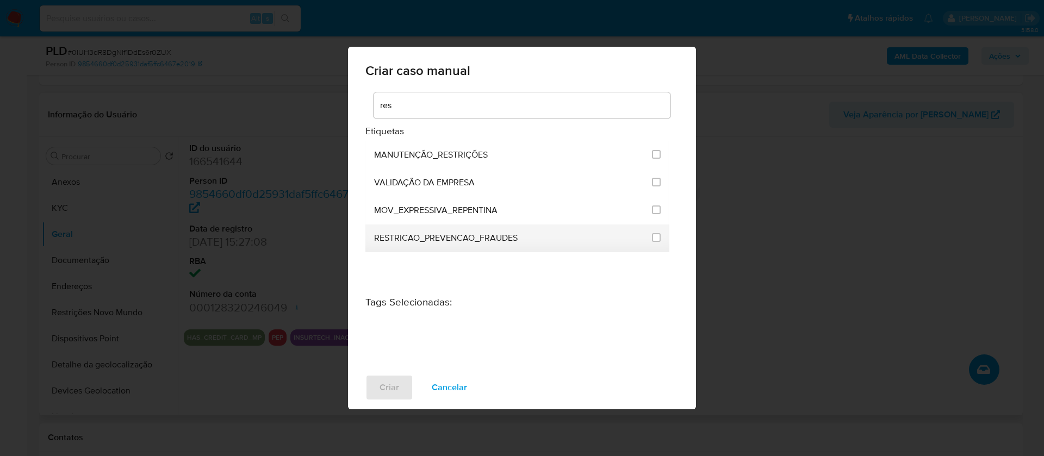
drag, startPoint x: 522, startPoint y: 240, endPoint x: 375, endPoint y: 241, distance: 146.9
click at [375, 241] on div "RESTRICAO_PREVENCAO_FRAUDES" at bounding box center [509, 239] width 271 height 28
